Goal: Information Seeking & Learning: Learn about a topic

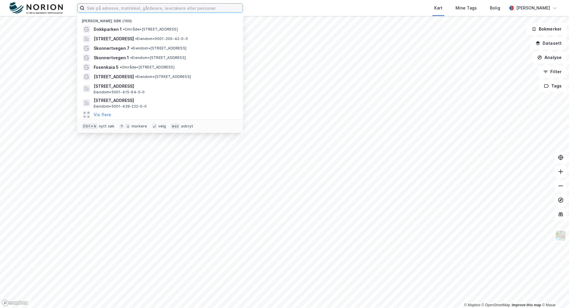
click at [129, 8] on input at bounding box center [163, 8] width 158 height 9
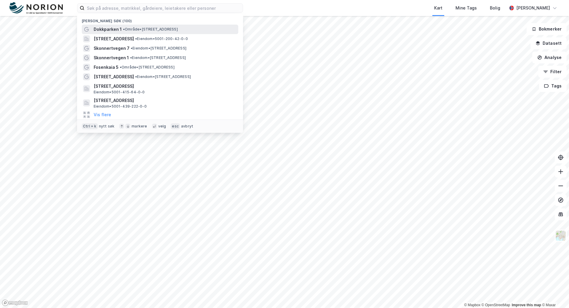
click at [121, 30] on span "Dokkparken 1" at bounding box center [108, 29] width 28 height 7
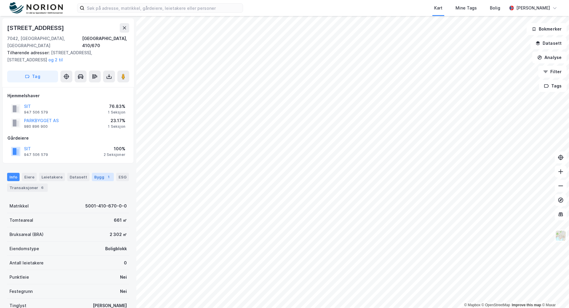
click at [98, 173] on div "Bygg 1" at bounding box center [103, 177] width 22 height 8
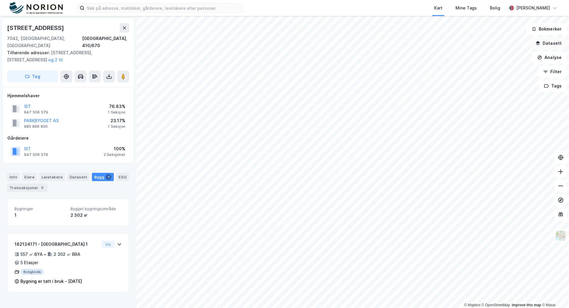
click at [534, 44] on button "Datasett" at bounding box center [548, 43] width 36 height 12
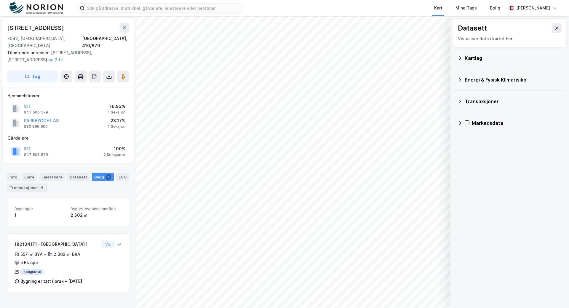
click at [469, 60] on div "Kartlag" at bounding box center [512, 57] width 97 height 7
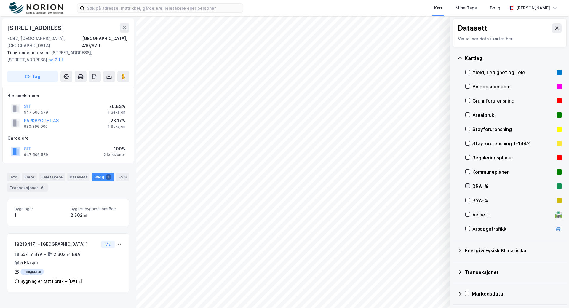
click at [466, 185] on icon at bounding box center [467, 186] width 4 height 4
click at [468, 199] on icon at bounding box center [467, 200] width 4 height 4
click at [114, 291] on div "Innherredsveien 16a 7042, Trondheim, Trøndelag Trondheim, 410/670 Tilhørende ad…" at bounding box center [68, 162] width 136 height 292
